Goal: Contribute content

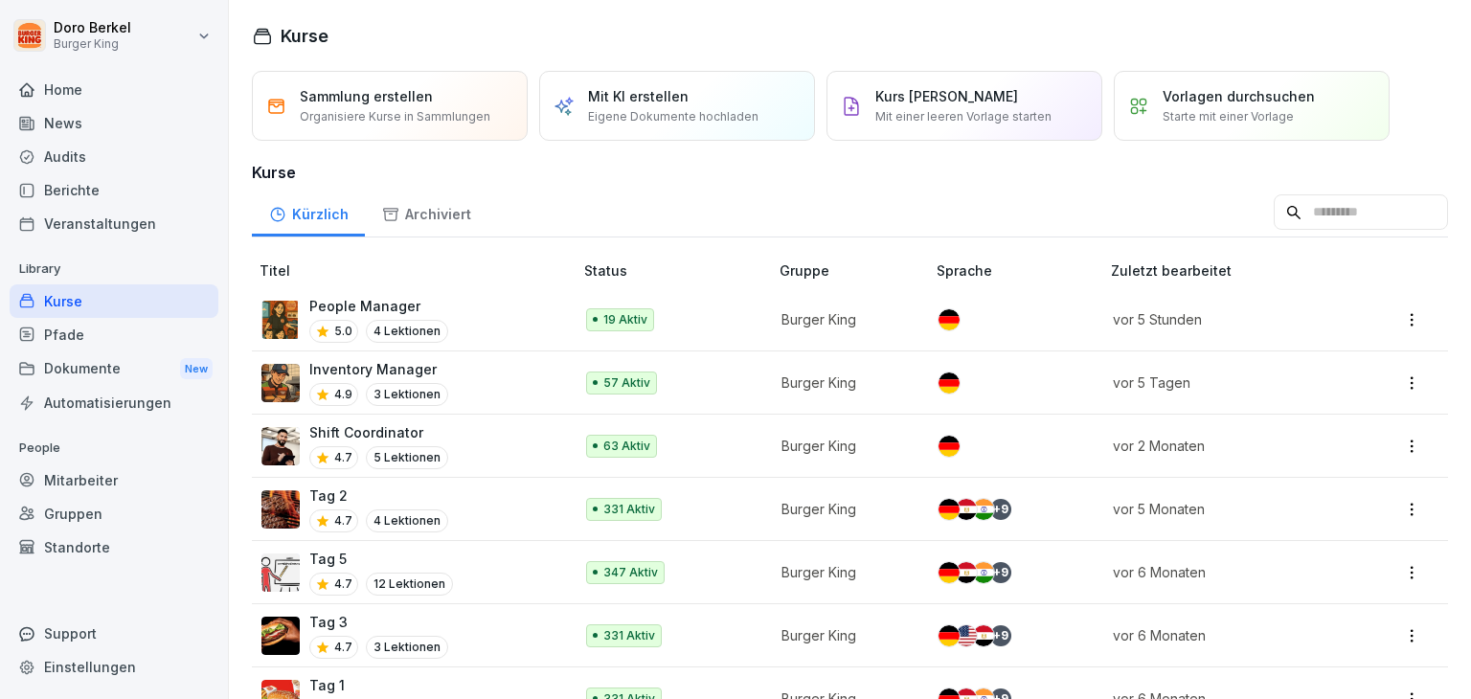
click at [370, 300] on p "People Manager" at bounding box center [378, 306] width 139 height 20
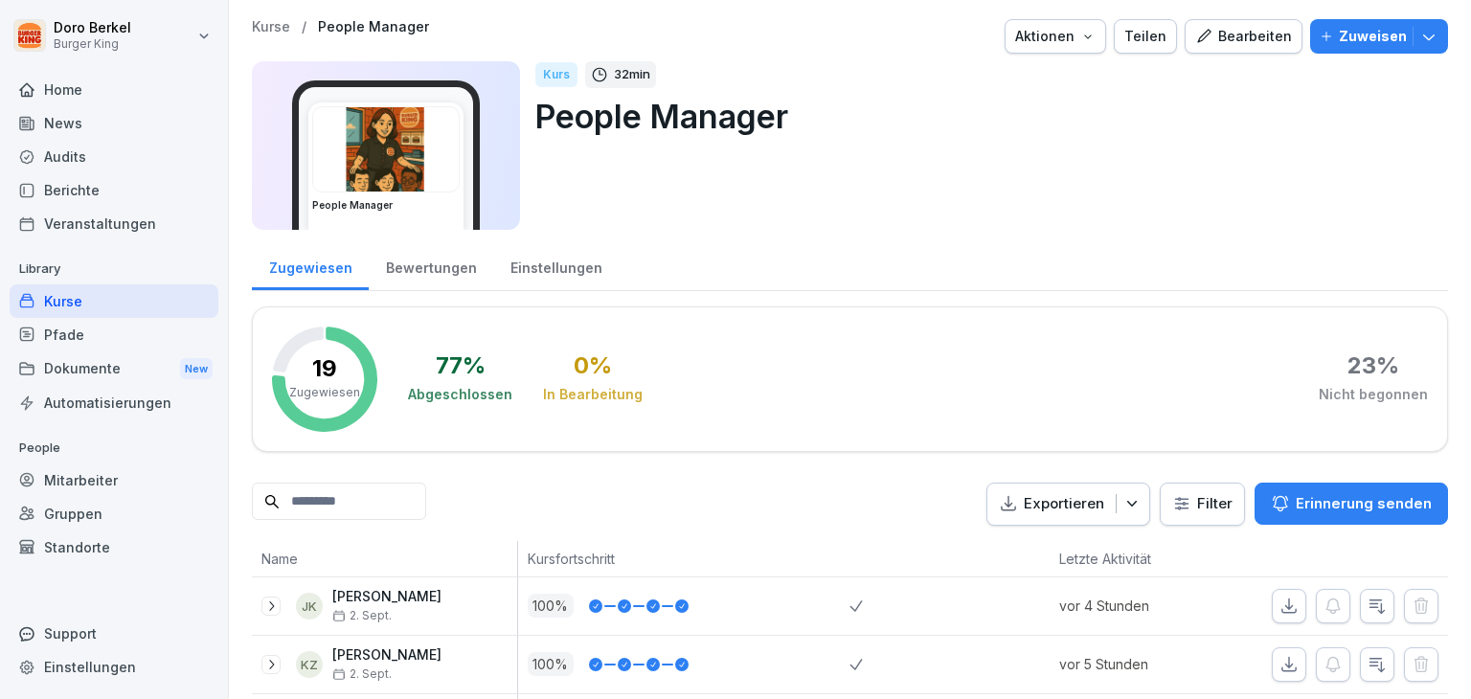
click at [1232, 33] on div "Bearbeiten" at bounding box center [1243, 36] width 97 height 21
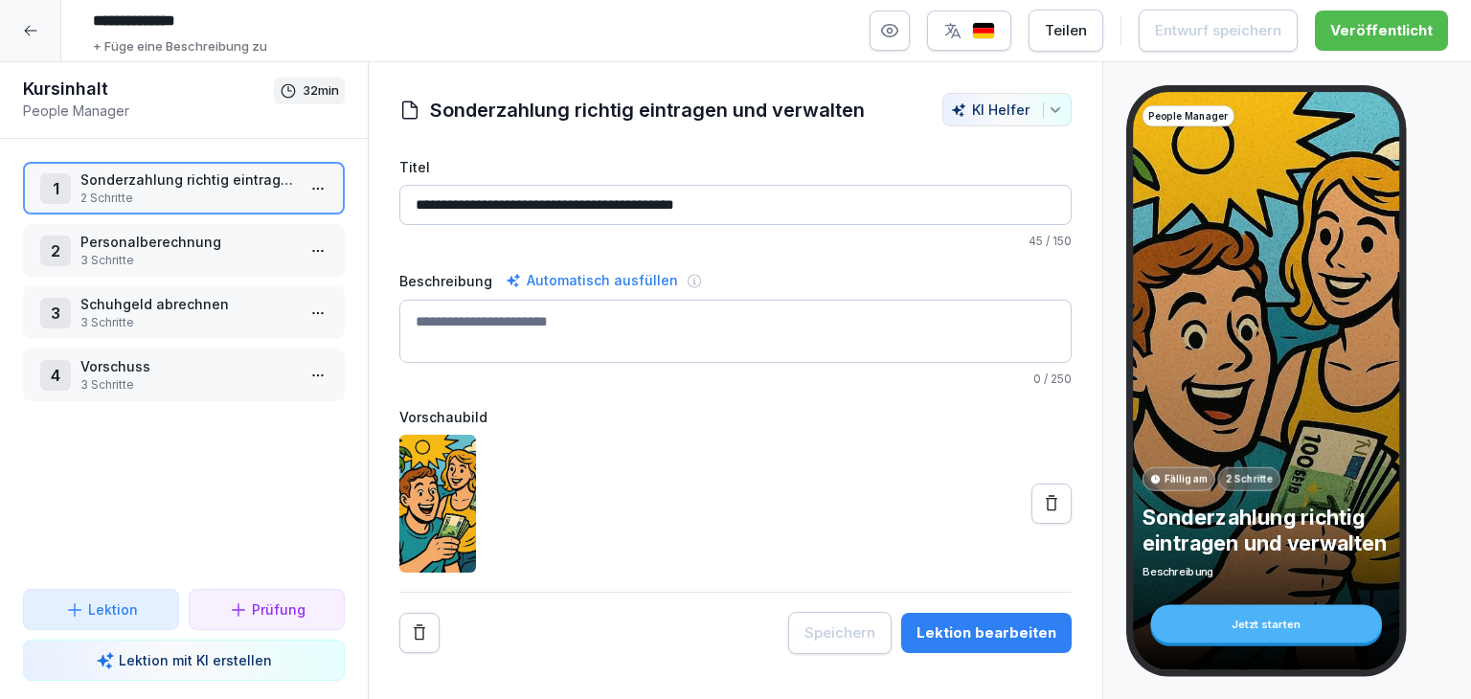
click at [132, 361] on p "Vorschuss" at bounding box center [187, 366] width 214 height 20
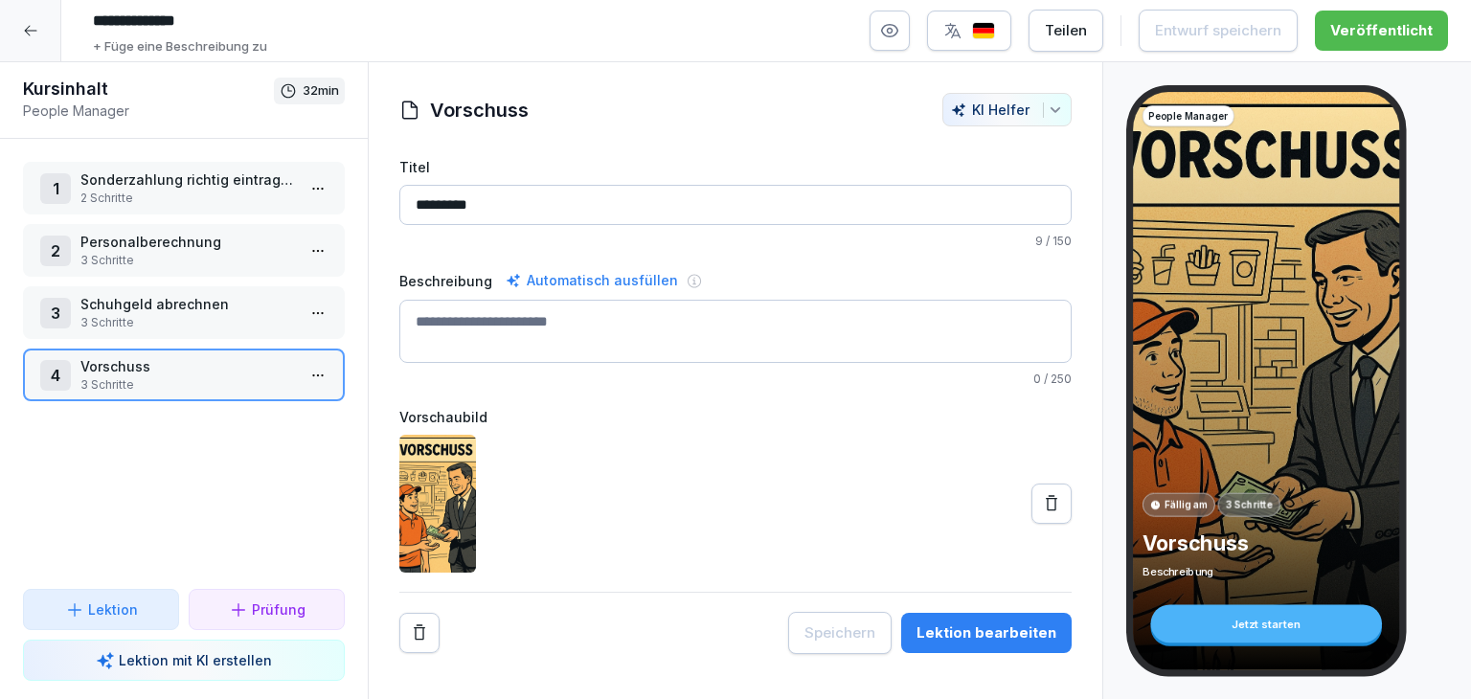
click at [998, 635] on div "Lektion bearbeiten" at bounding box center [986, 632] width 140 height 21
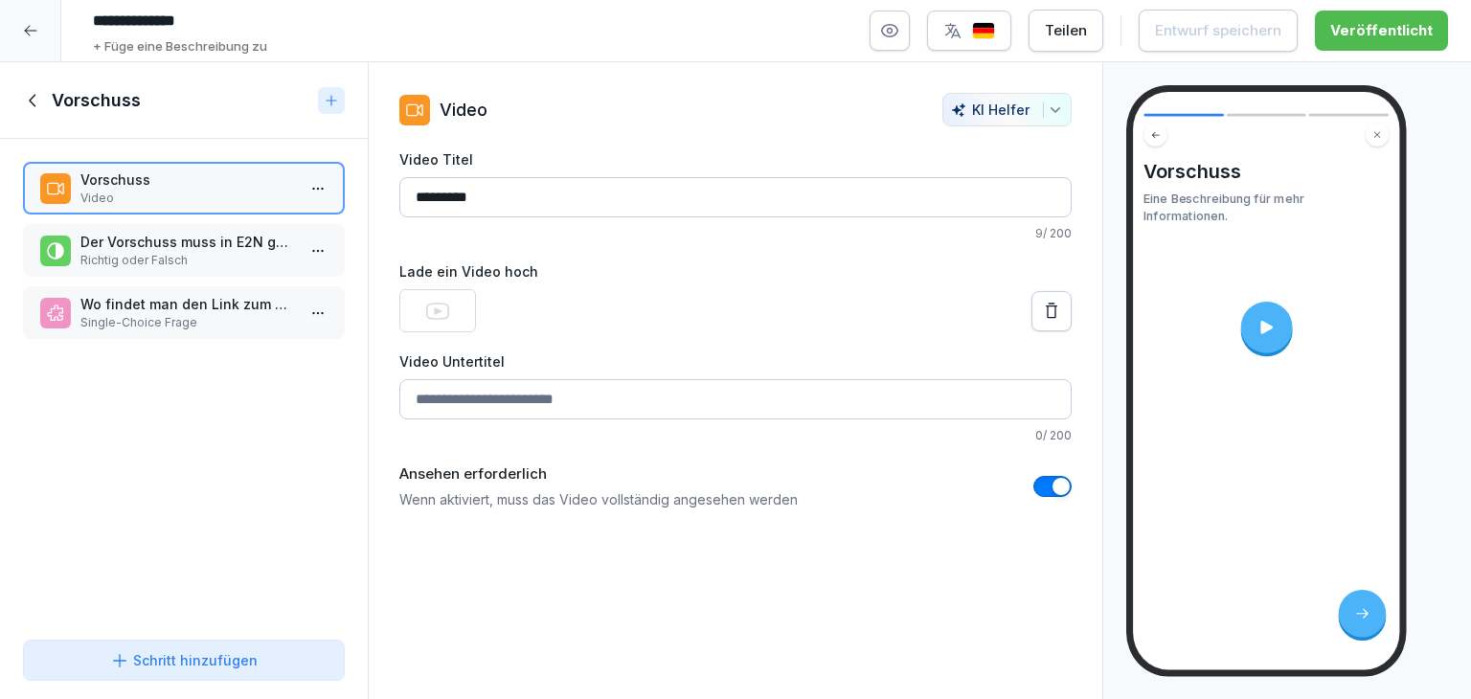
click at [1042, 312] on icon at bounding box center [1051, 311] width 19 height 19
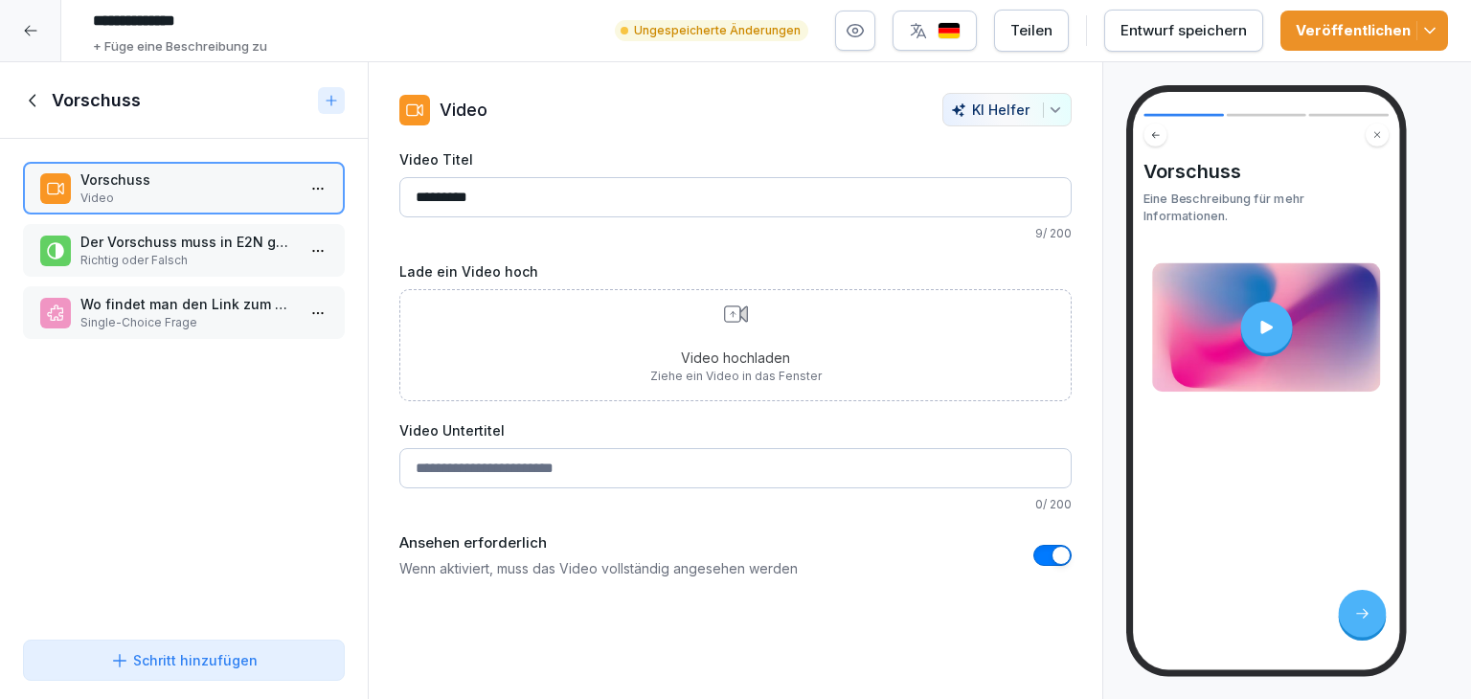
click at [703, 353] on p "Video hochladen" at bounding box center [735, 358] width 171 height 20
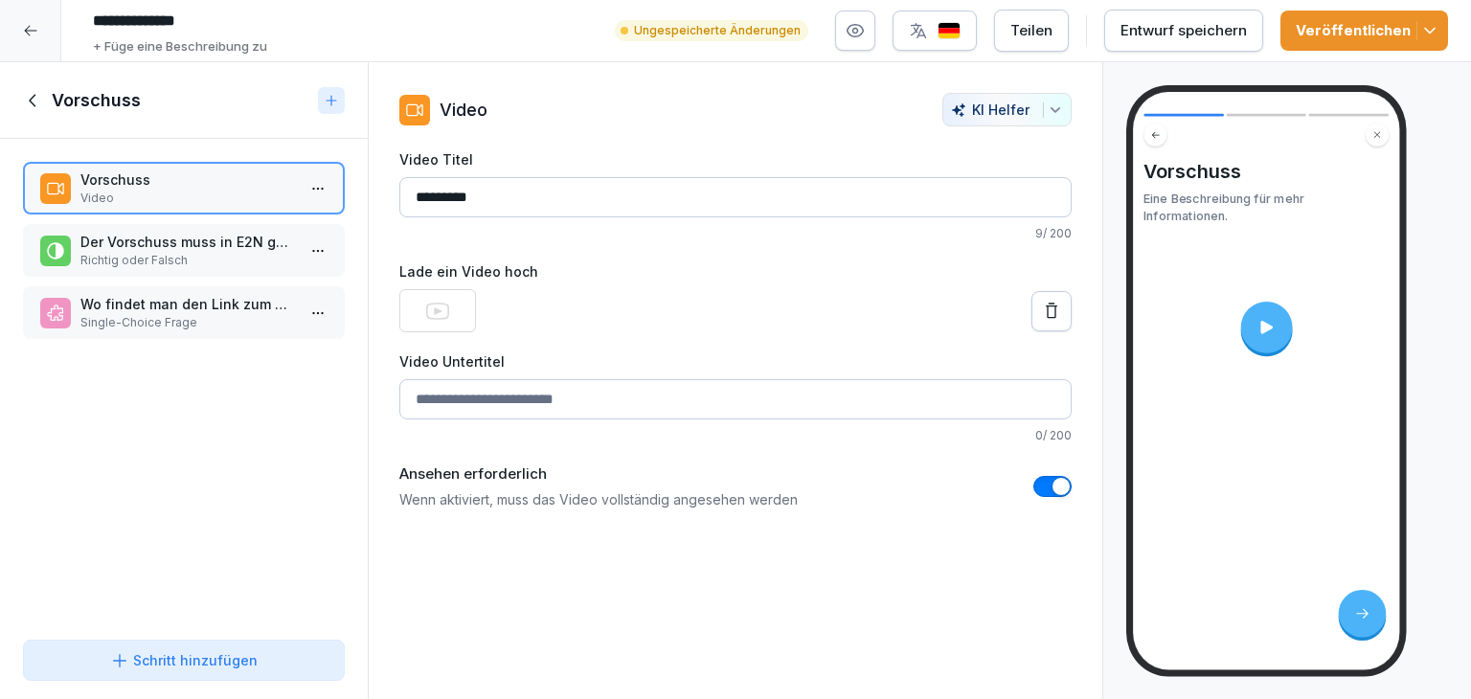
drag, startPoint x: 1214, startPoint y: 28, endPoint x: 1264, endPoint y: 31, distance: 49.9
click at [1213, 28] on div "Entwurf speichern" at bounding box center [1183, 30] width 126 height 21
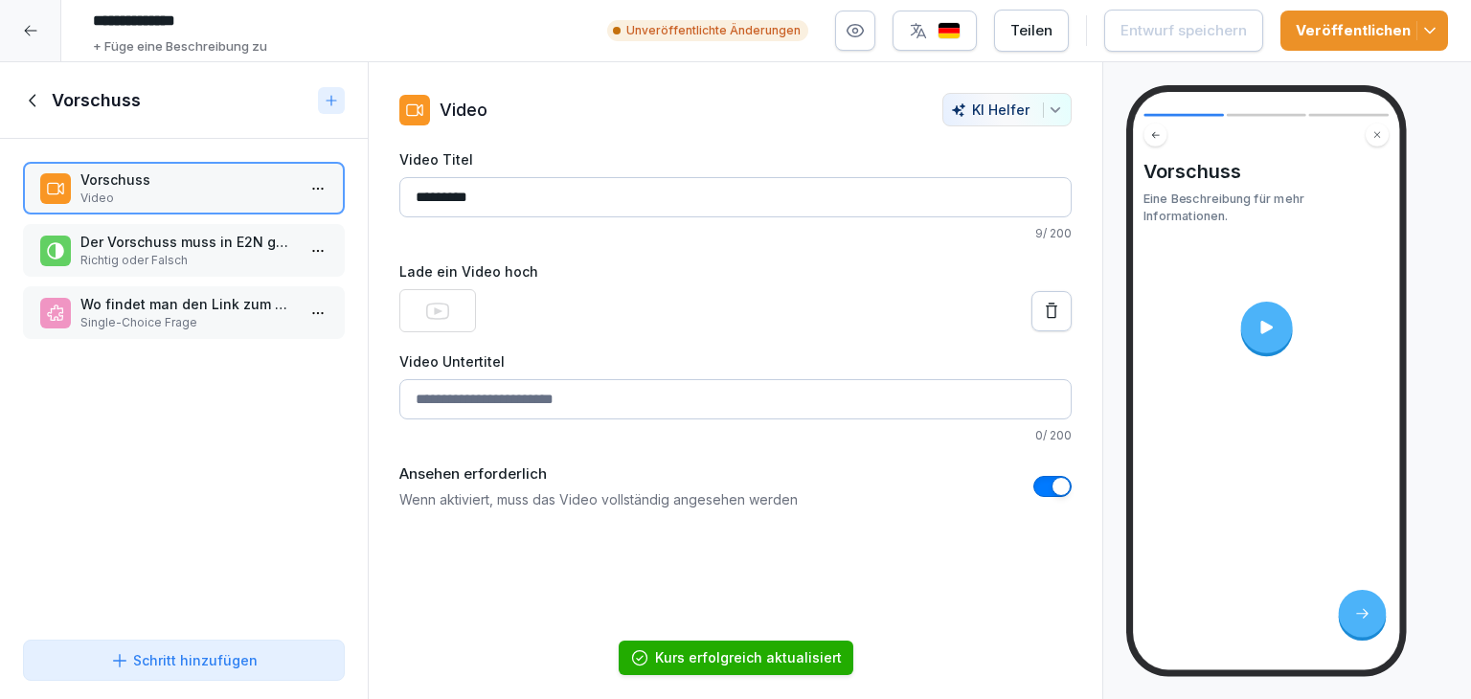
click at [1429, 34] on icon "button" at bounding box center [1429, 30] width 19 height 19
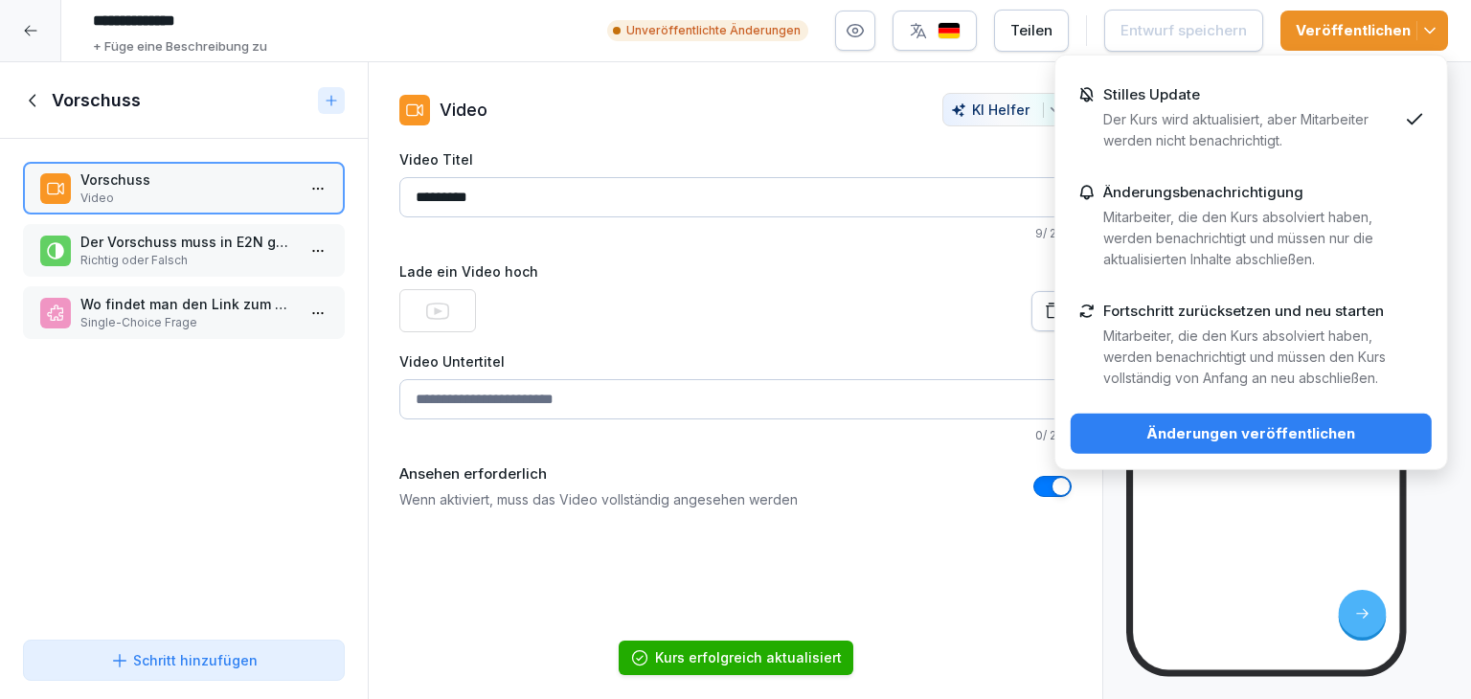
click at [1233, 415] on button "Änderungen veröffentlichen" at bounding box center [1250, 434] width 361 height 40
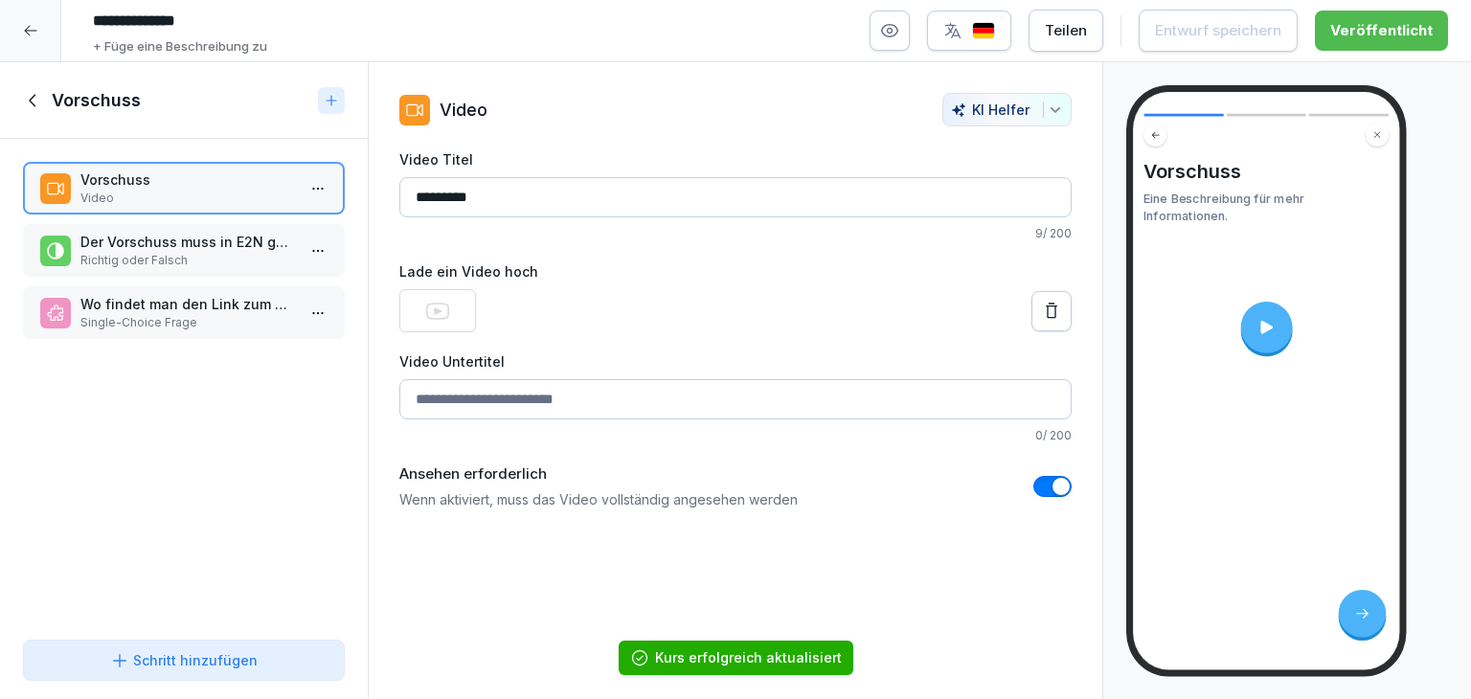
click at [36, 23] on icon at bounding box center [30, 30] width 15 height 15
